Goal: Task Accomplishment & Management: Manage account settings

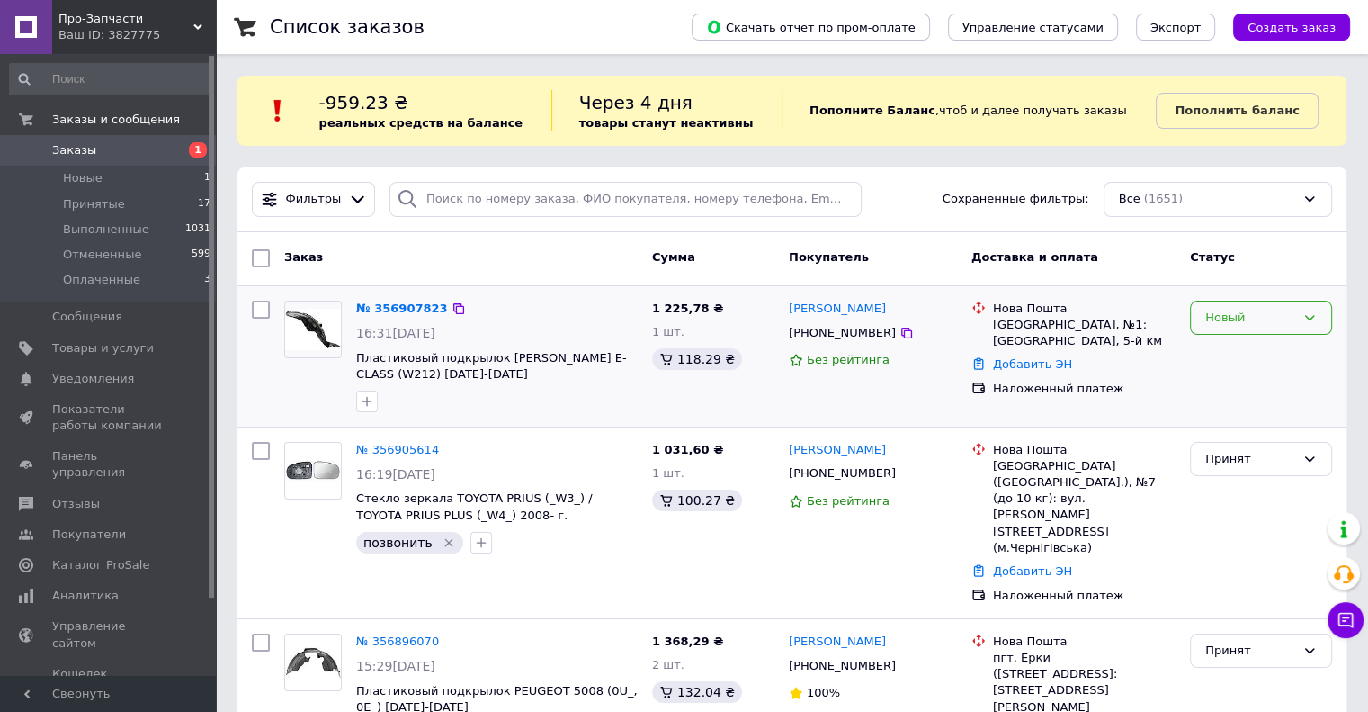
drag, startPoint x: 1224, startPoint y: 319, endPoint x: 1220, endPoint y: 332, distance: 14.0
click at [1224, 319] on div "Новый" at bounding box center [1251, 318] width 90 height 19
click at [1213, 358] on li "Принят" at bounding box center [1261, 354] width 140 height 33
click at [362, 399] on icon "button" at bounding box center [367, 401] width 14 height 14
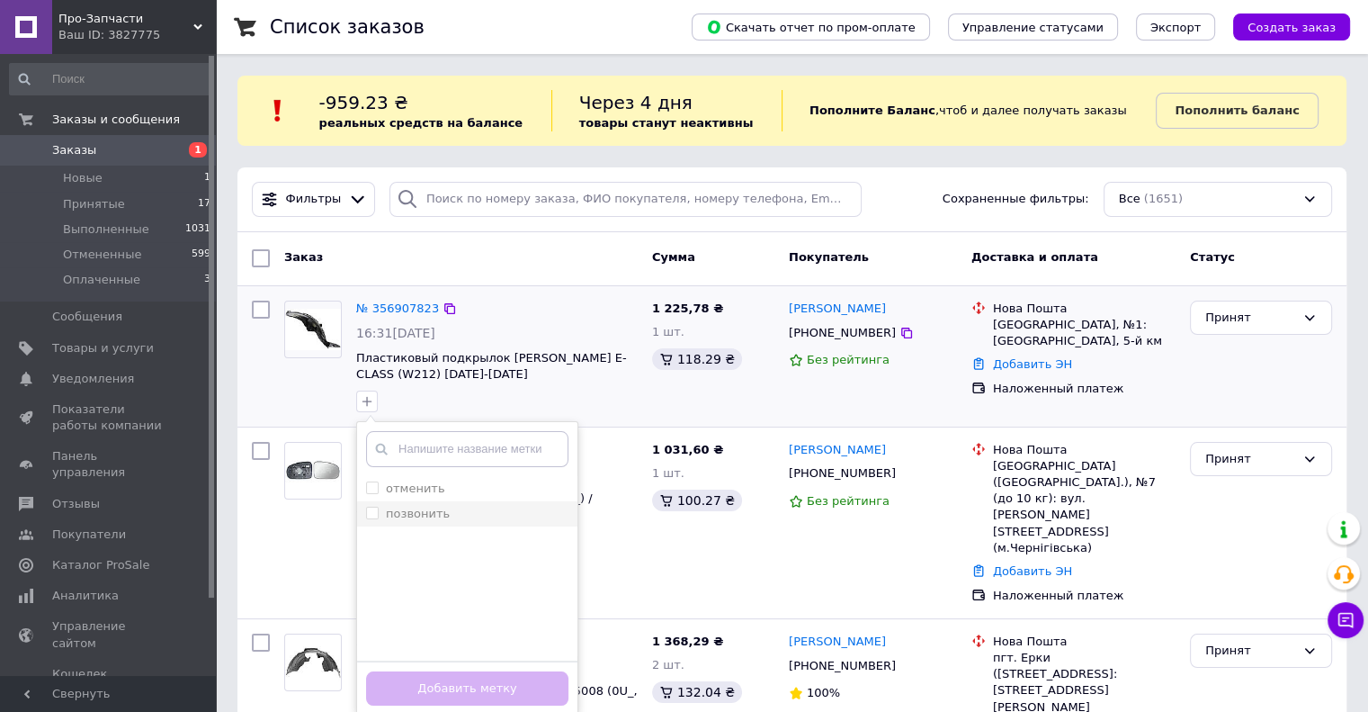
click at [367, 510] on input "позвонить" at bounding box center [372, 513] width 12 height 12
checkbox input "true"
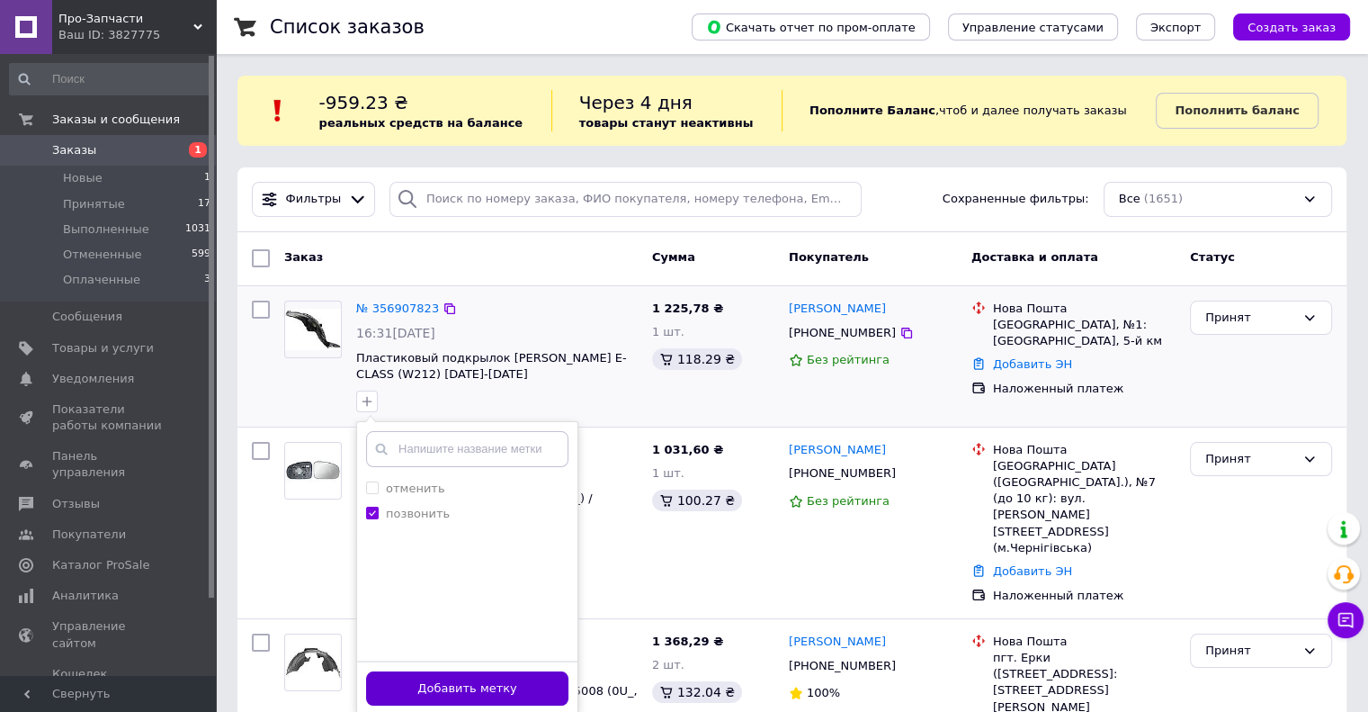
click at [466, 676] on button "Добавить метку" at bounding box center [467, 688] width 202 height 35
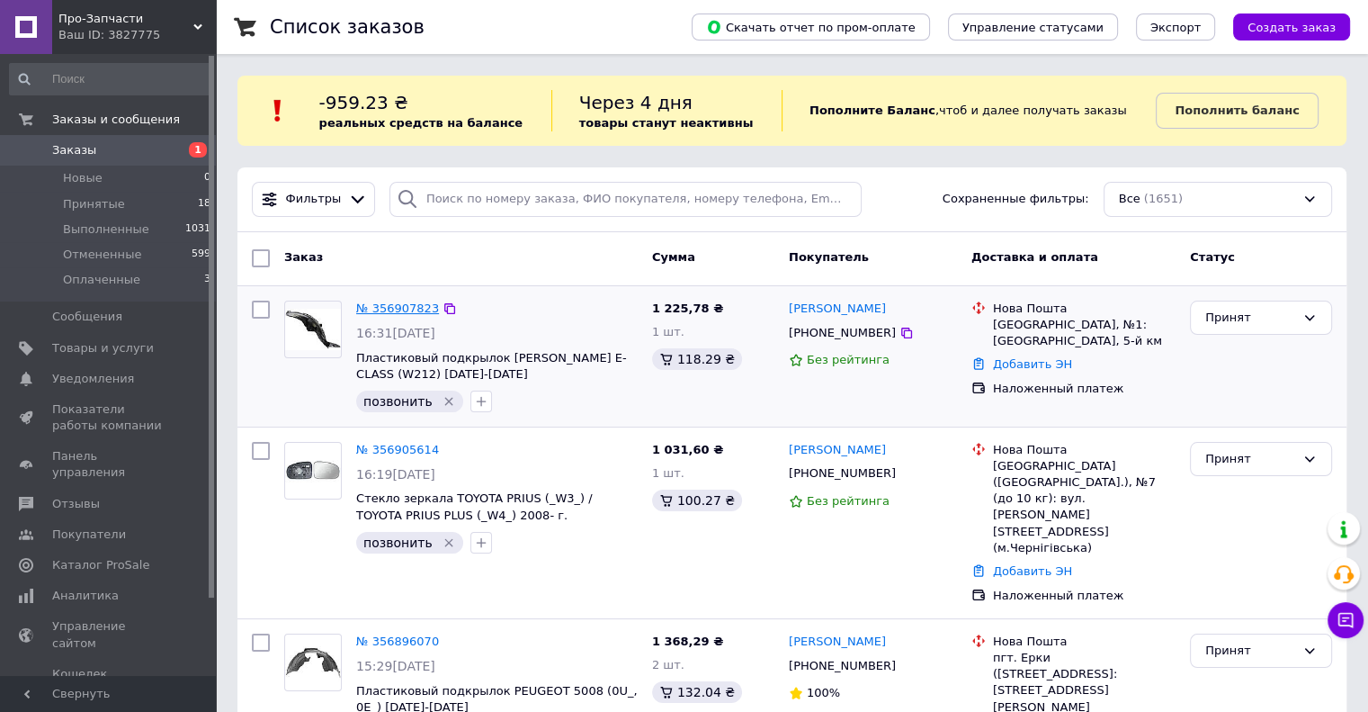
click at [385, 309] on link "№ 356907823" at bounding box center [397, 307] width 83 height 13
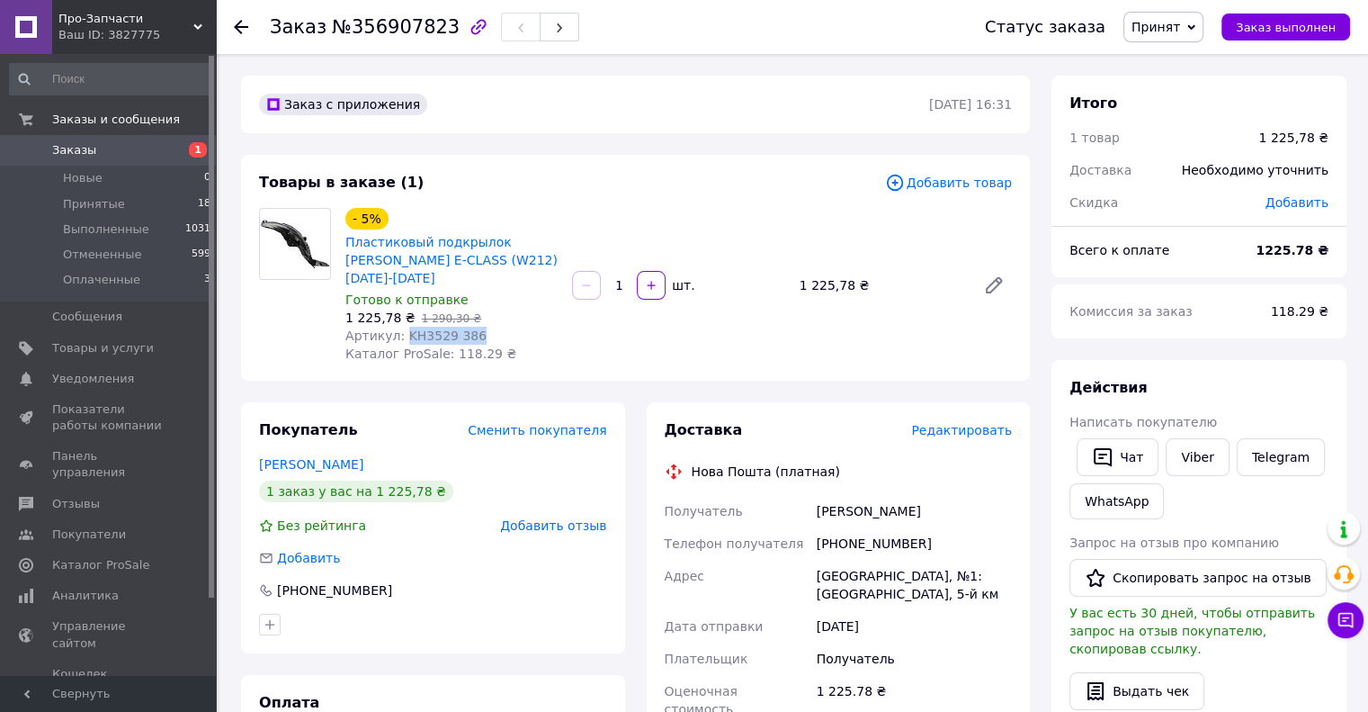
drag, startPoint x: 400, startPoint y: 337, endPoint x: 477, endPoint y: 336, distance: 76.5
click at [477, 336] on div "Артикул: KH3529 386" at bounding box center [451, 336] width 212 height 18
copy span "KH3529 386"
click at [607, 351] on div "- 5% Пластиковый подкрылок [PERSON_NAME] E-CLASS (W212) [DATE]-[DATE] Готово к …" at bounding box center [678, 285] width 681 height 162
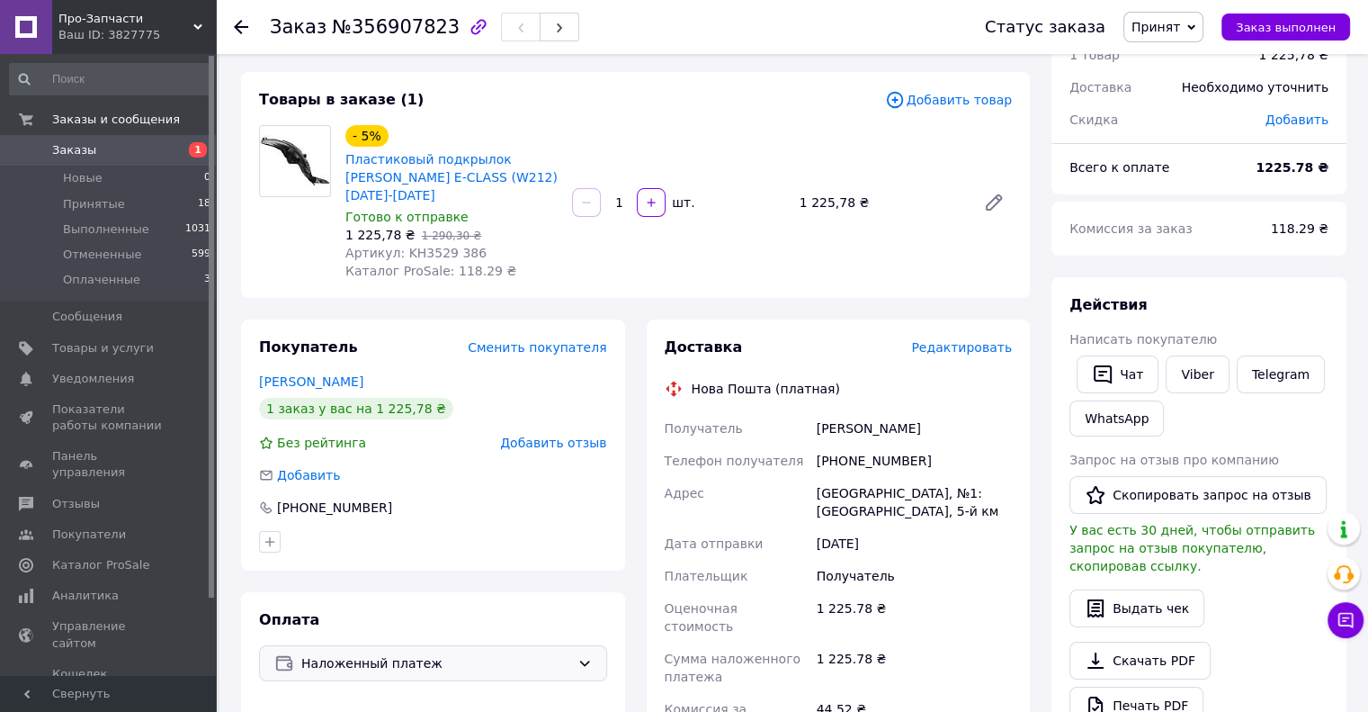
scroll to position [270, 0]
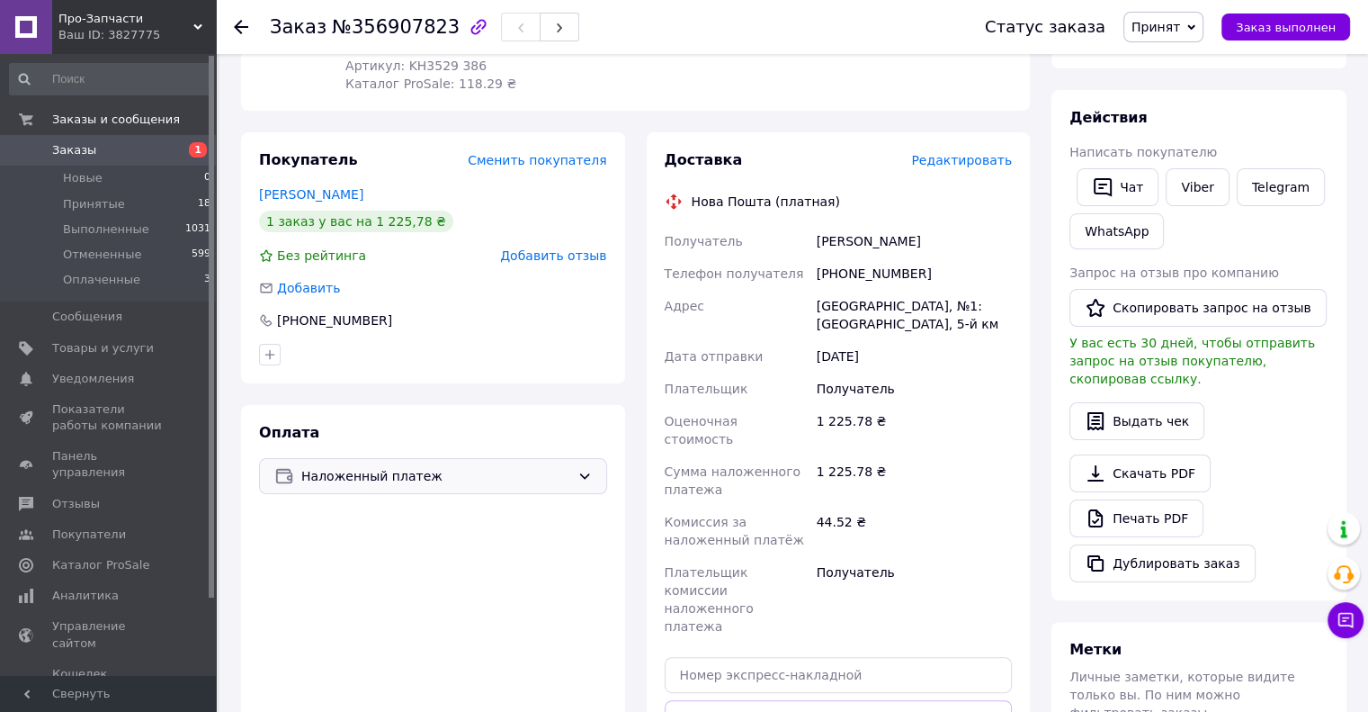
click at [310, 485] on span "Наложенный платеж" at bounding box center [435, 476] width 269 height 20
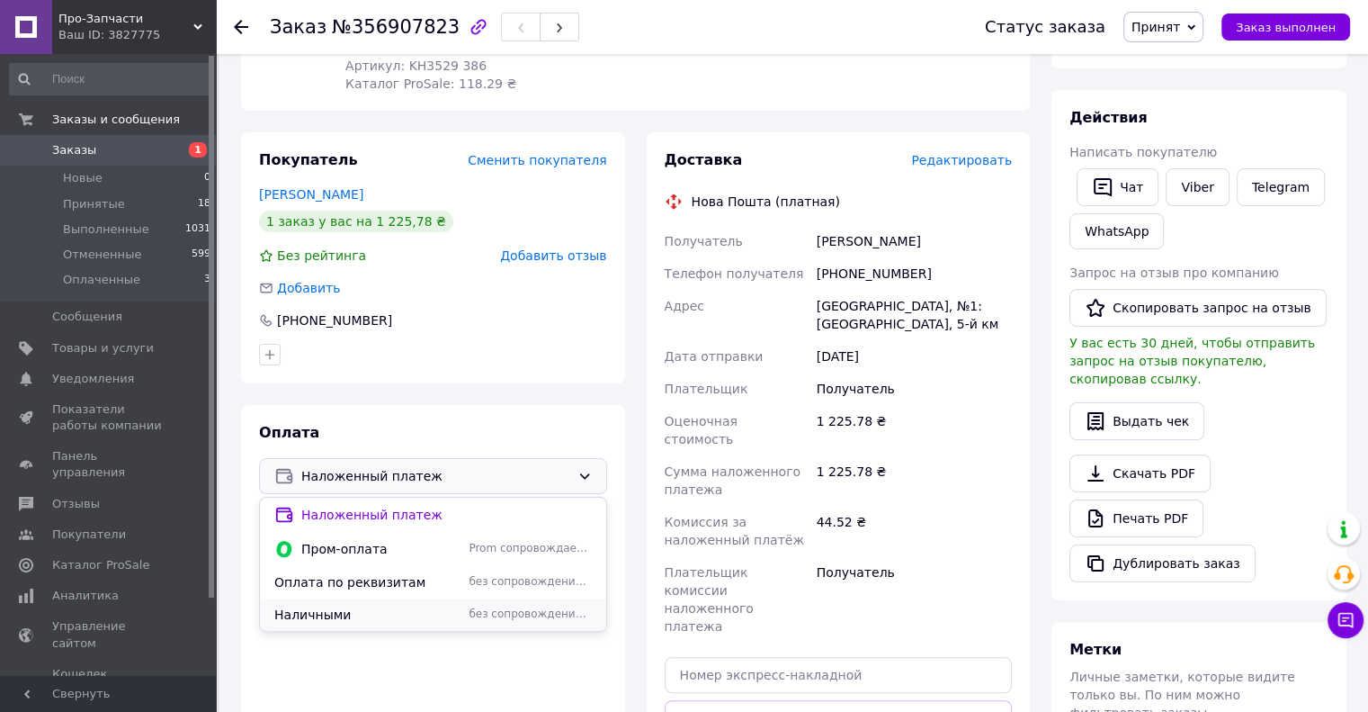
click at [327, 627] on div "Наличными без сопровождения Prom" at bounding box center [433, 614] width 346 height 32
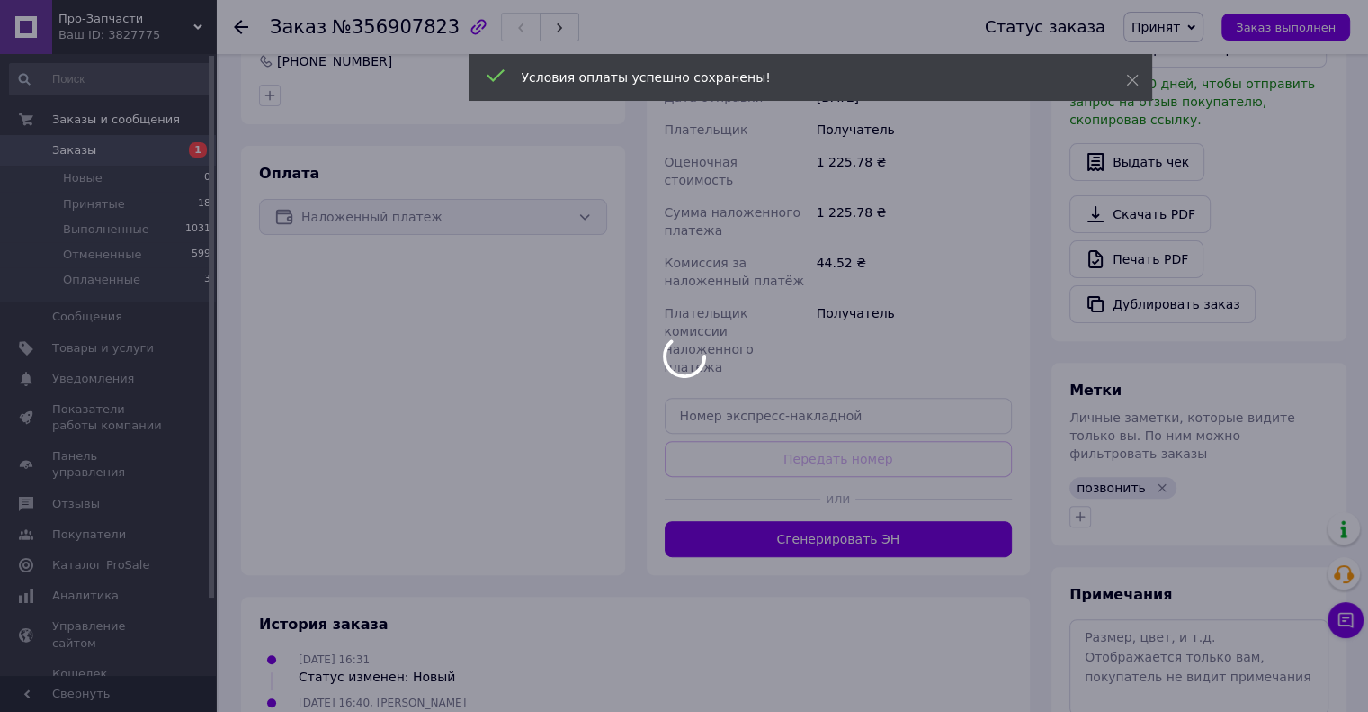
scroll to position [540, 0]
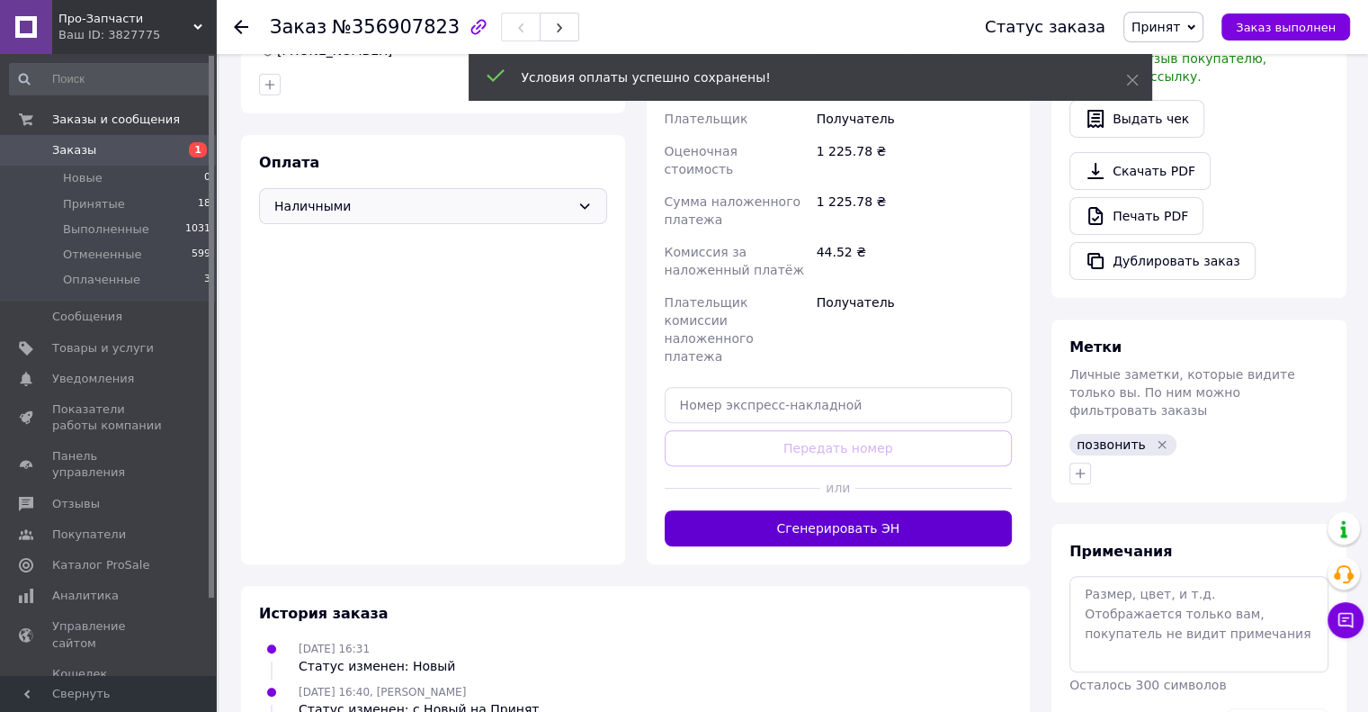
click at [838, 510] on button "Сгенерировать ЭН" at bounding box center [839, 528] width 348 height 36
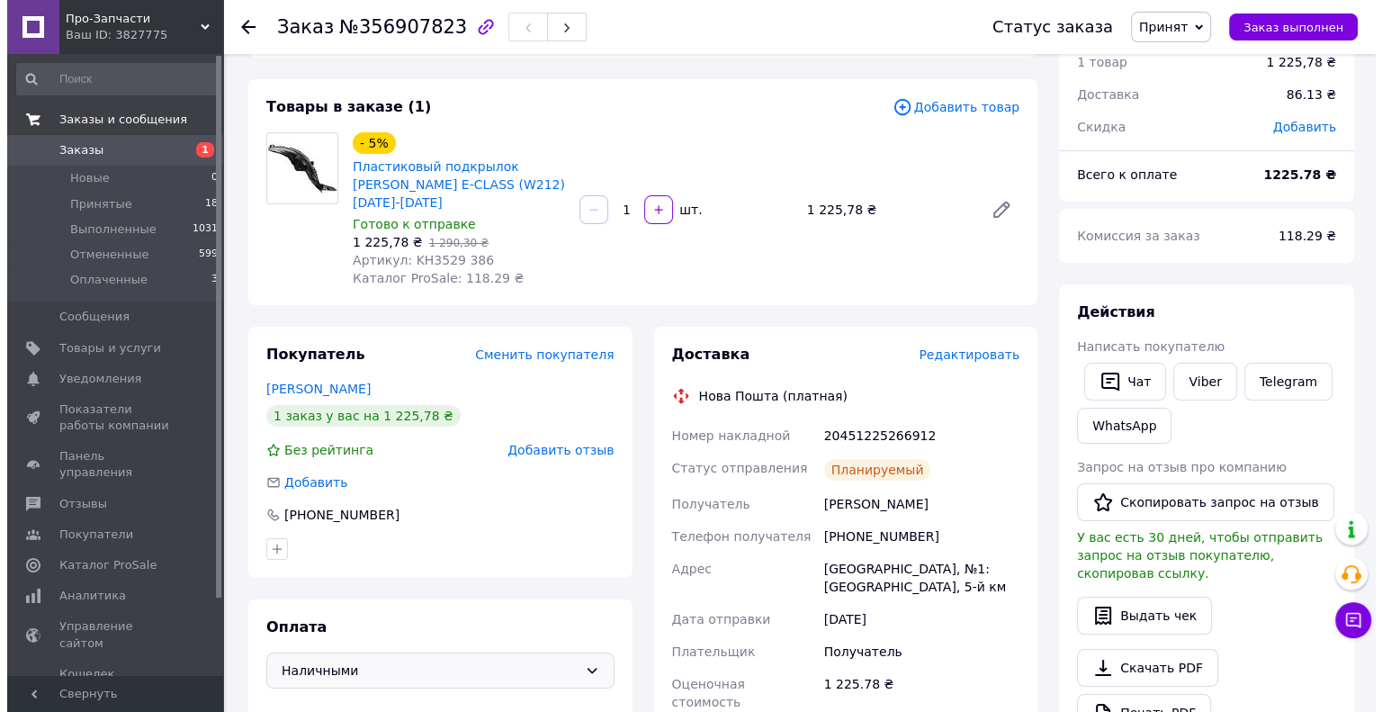
scroll to position [0, 0]
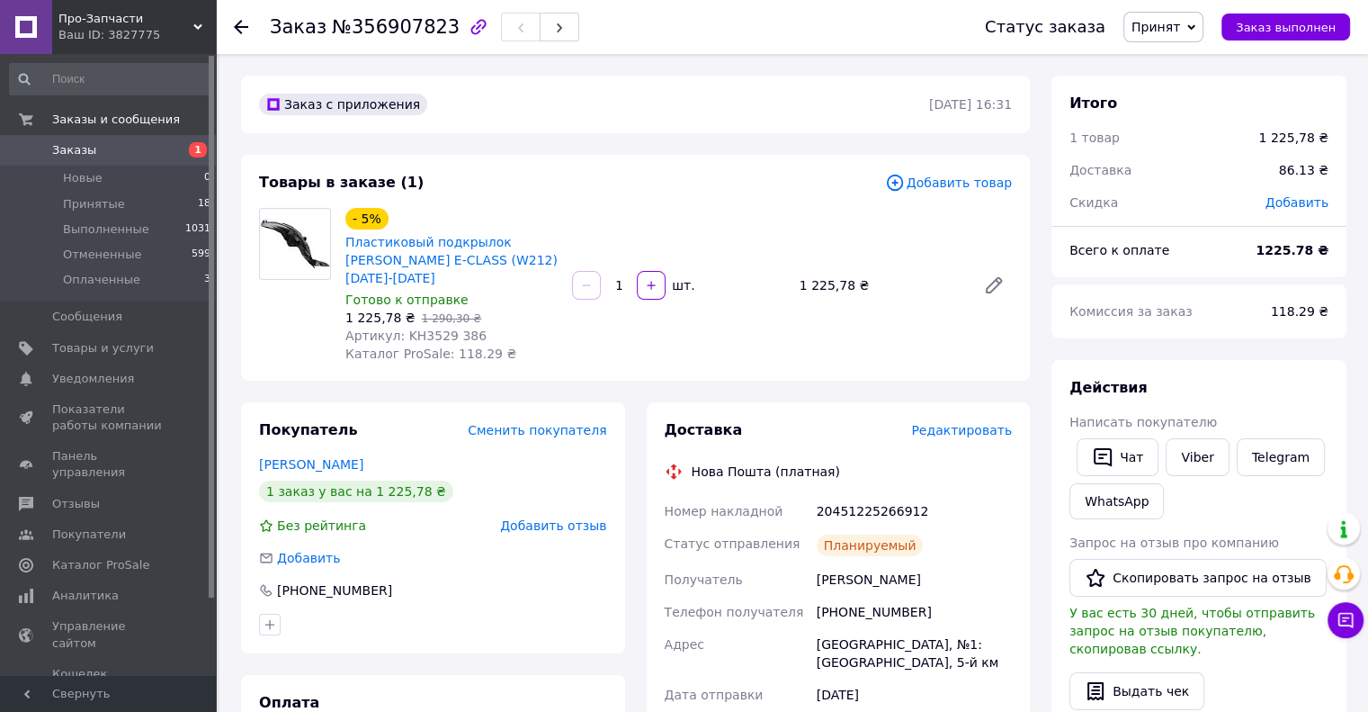
click at [57, 150] on span "Заказы" at bounding box center [74, 150] width 44 height 16
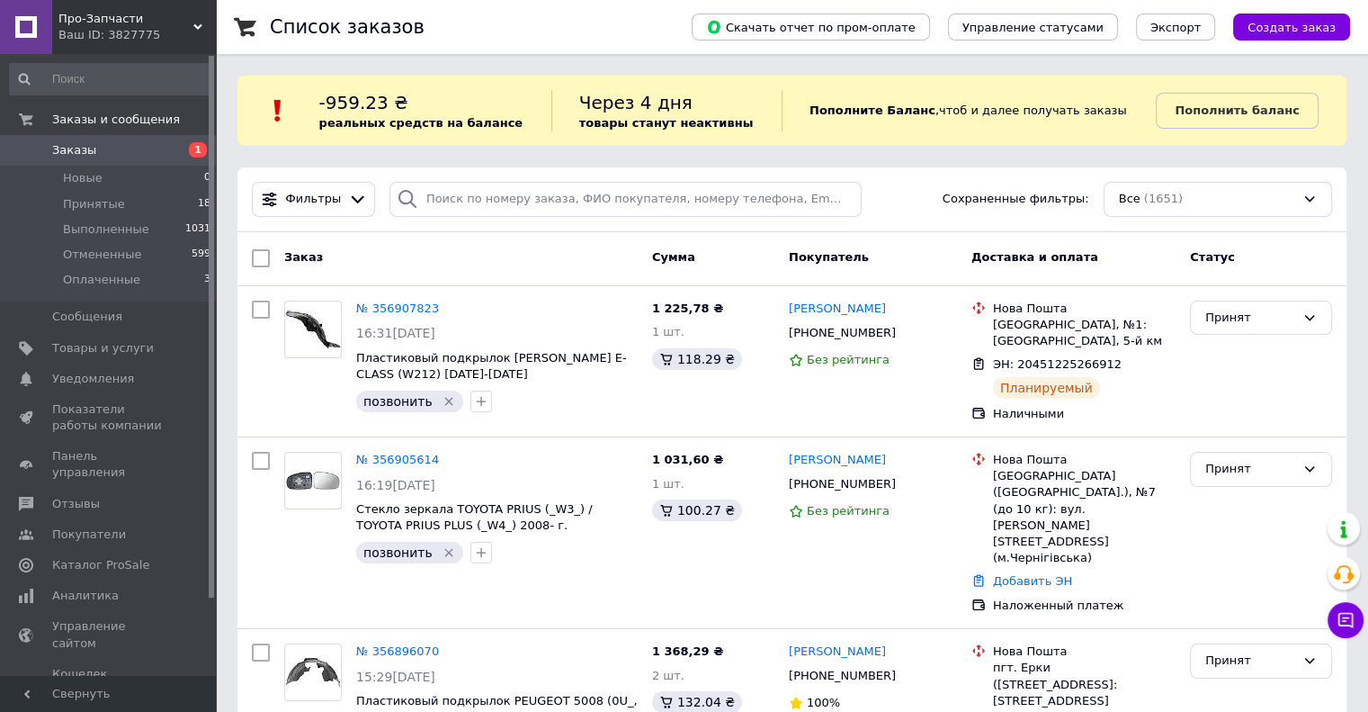
click at [81, 161] on link "Заказы 1" at bounding box center [110, 150] width 221 height 31
